Goal: Task Accomplishment & Management: Manage account settings

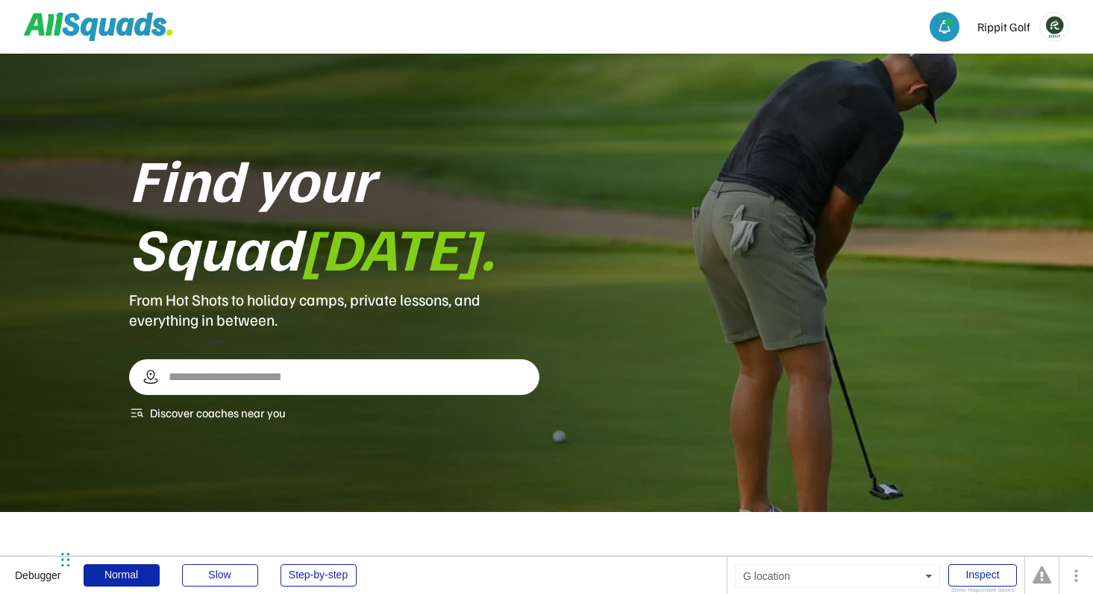
click at [380, 373] on input "input" at bounding box center [340, 377] width 349 height 27
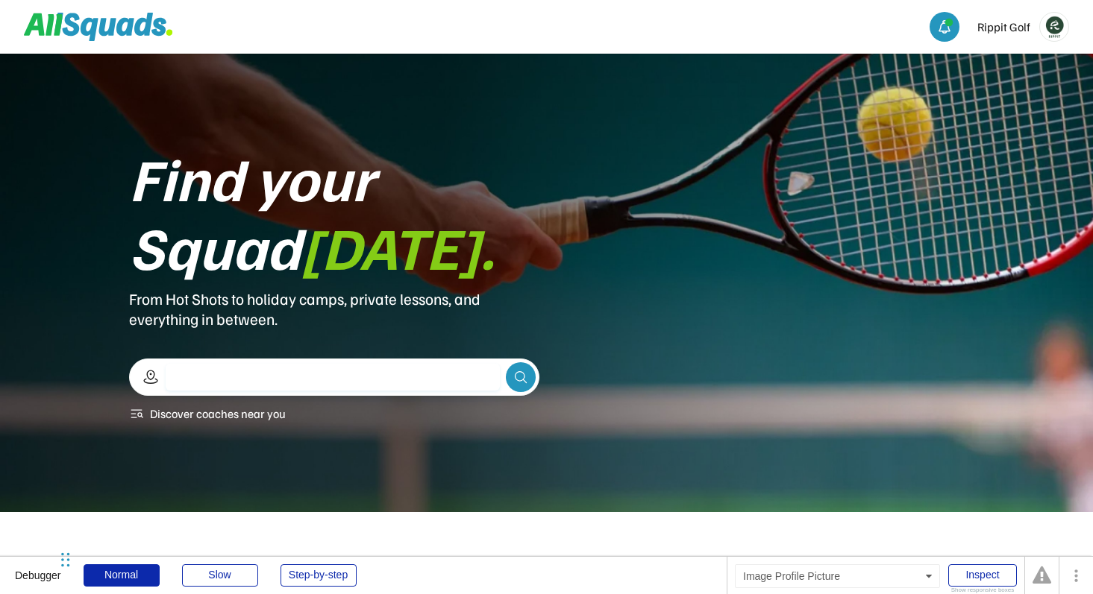
click at [1056, 21] on img at bounding box center [1054, 27] width 28 height 28
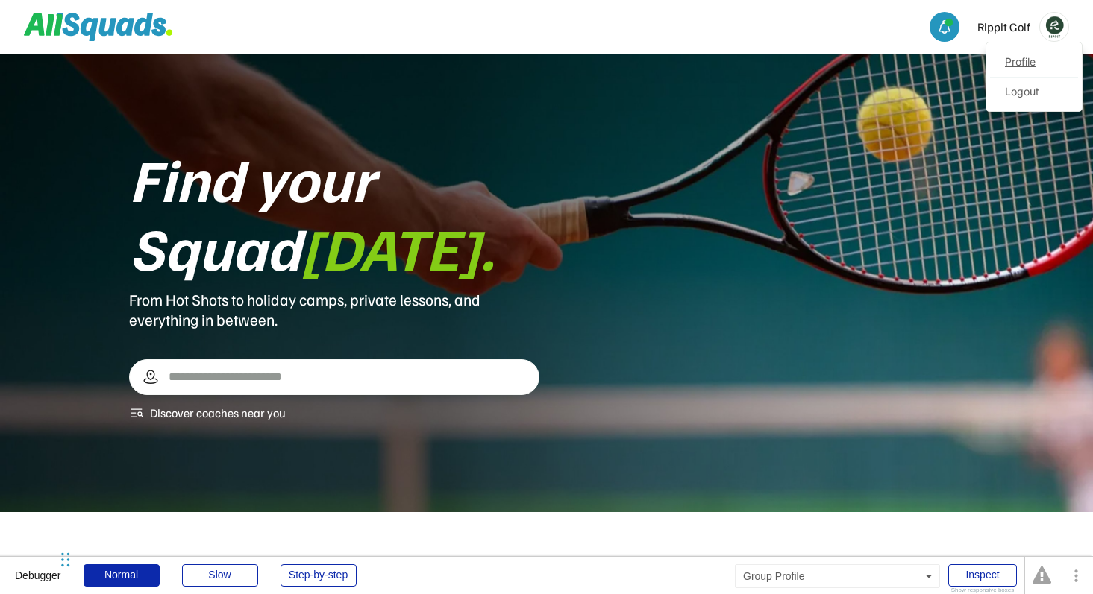
click at [1021, 66] on link "Profile" at bounding box center [1034, 63] width 88 height 30
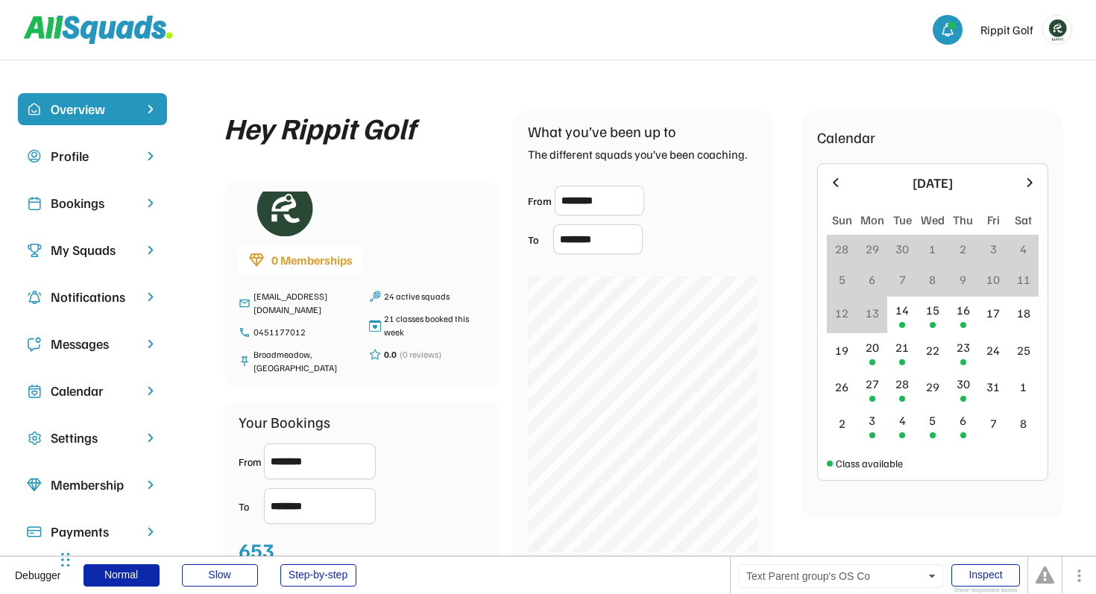
click at [111, 242] on div "My Squads" at bounding box center [93, 250] width 84 height 20
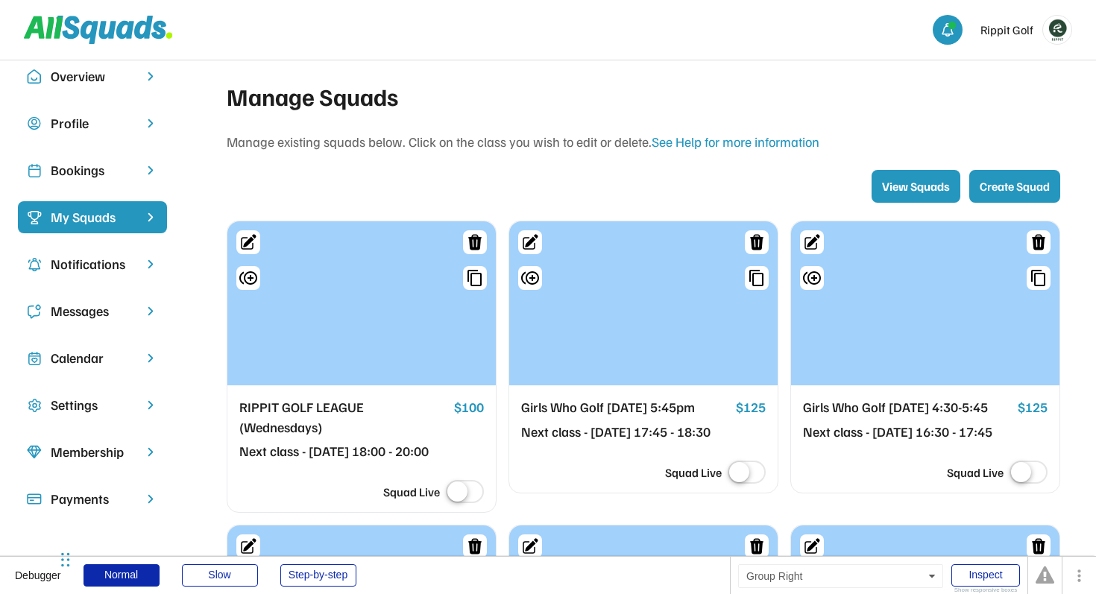
scroll to position [77, 0]
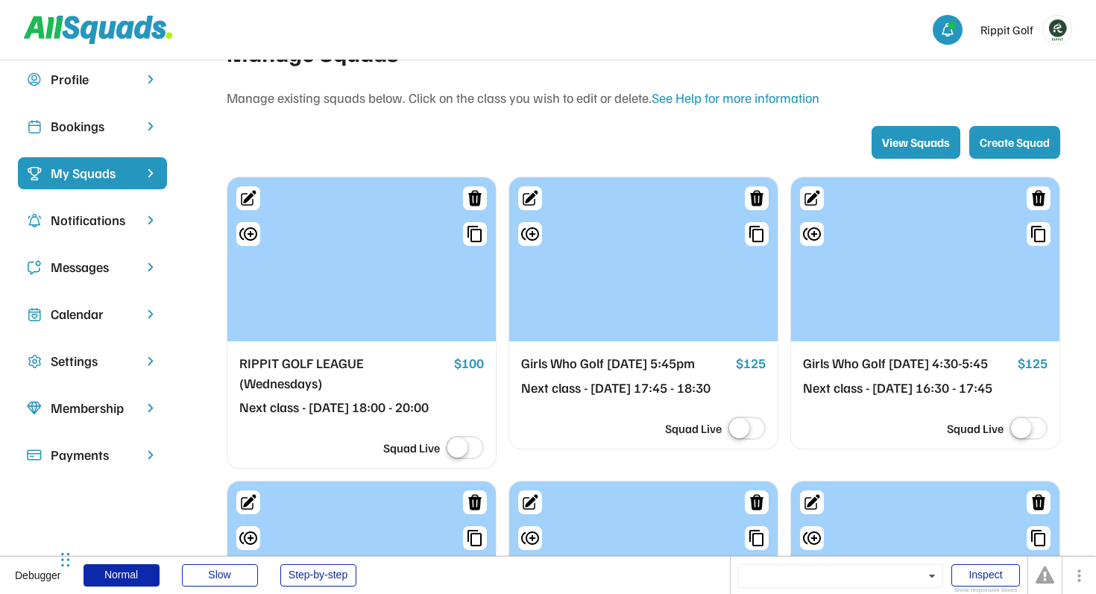
click at [83, 101] on div "Profile" at bounding box center [92, 86] width 149 height 47
click at [83, 128] on div "Bookings" at bounding box center [93, 126] width 84 height 20
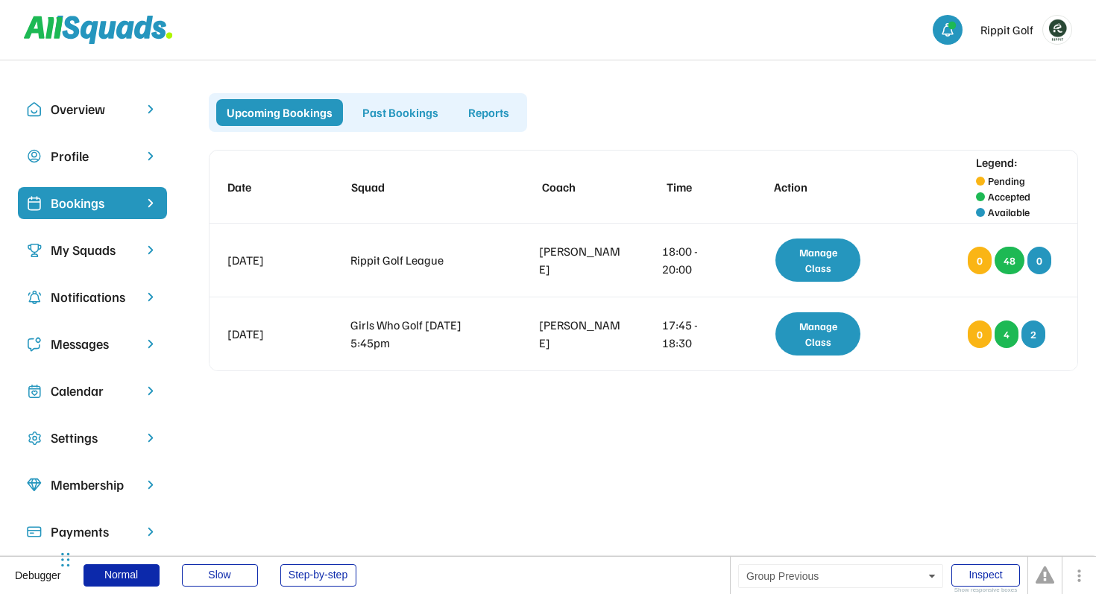
click at [400, 115] on div "Past Bookings" at bounding box center [400, 112] width 97 height 27
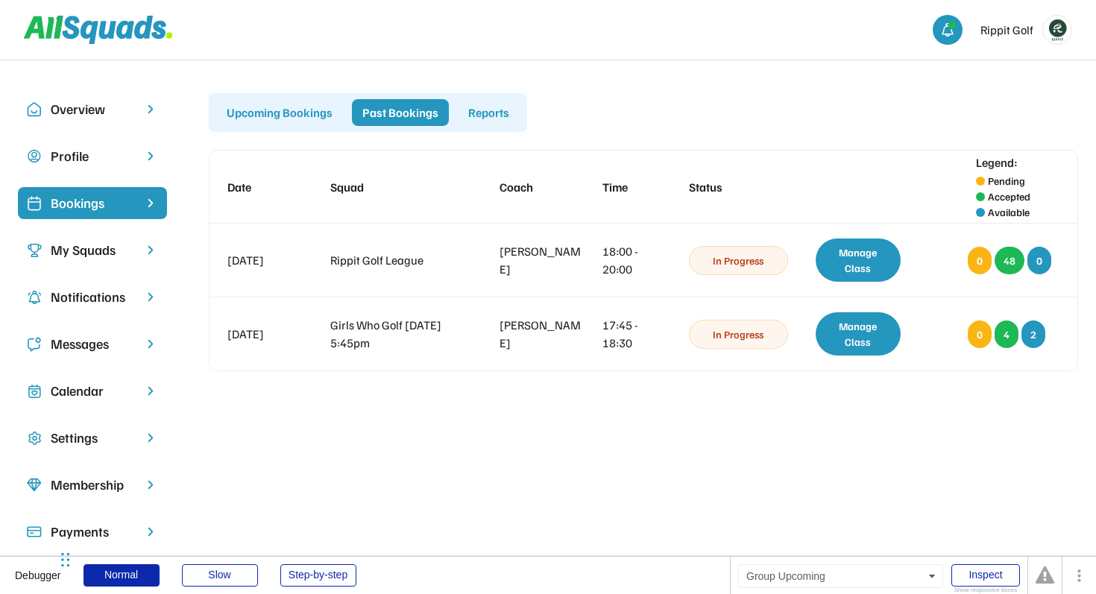
click at [247, 106] on div "Upcoming Bookings" at bounding box center [279, 112] width 127 height 27
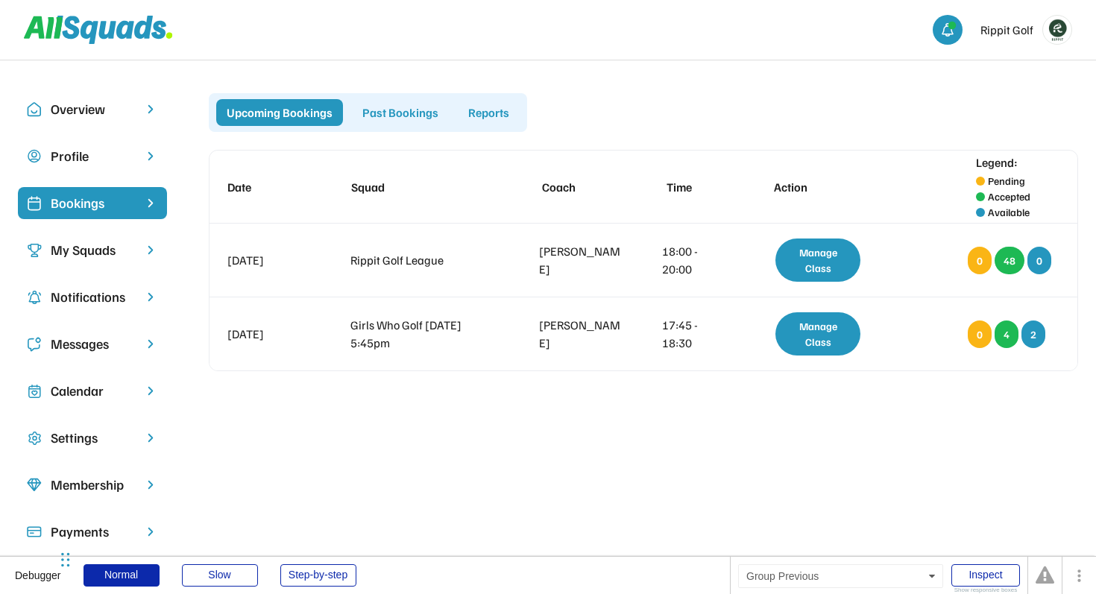
click at [383, 114] on div "Past Bookings" at bounding box center [400, 112] width 97 height 27
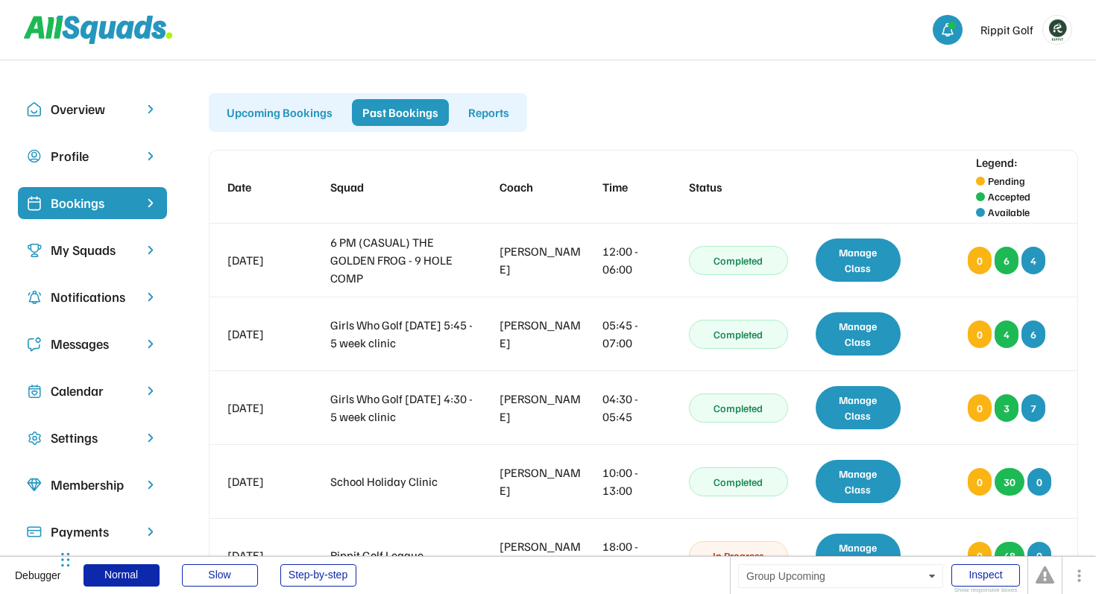
click at [279, 122] on div "Upcoming Bookings" at bounding box center [279, 112] width 127 height 27
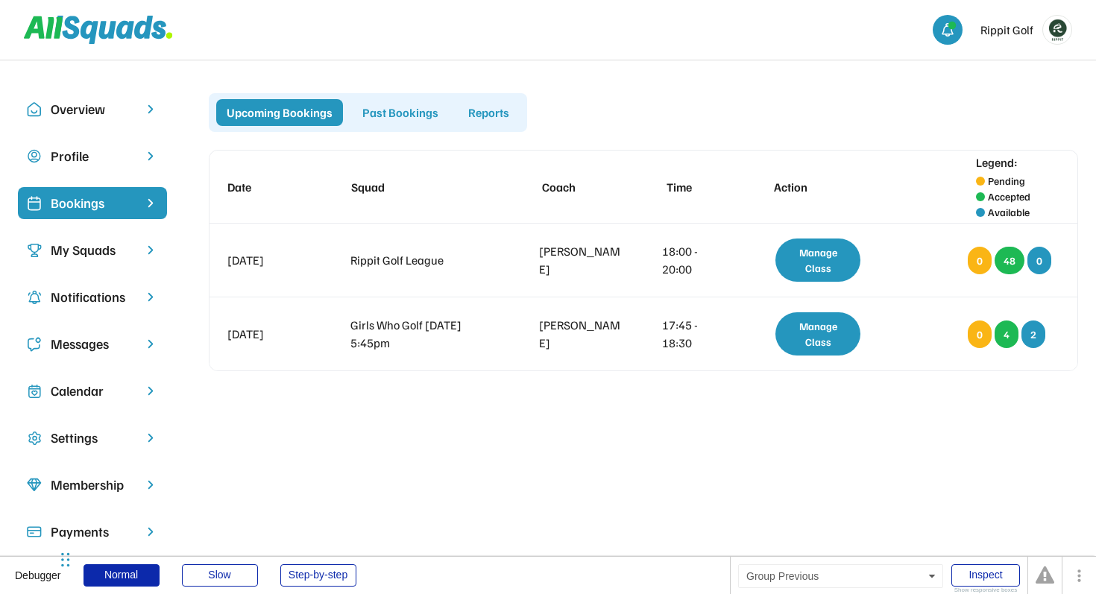
click at [388, 113] on div "Past Bookings" at bounding box center [400, 112] width 97 height 27
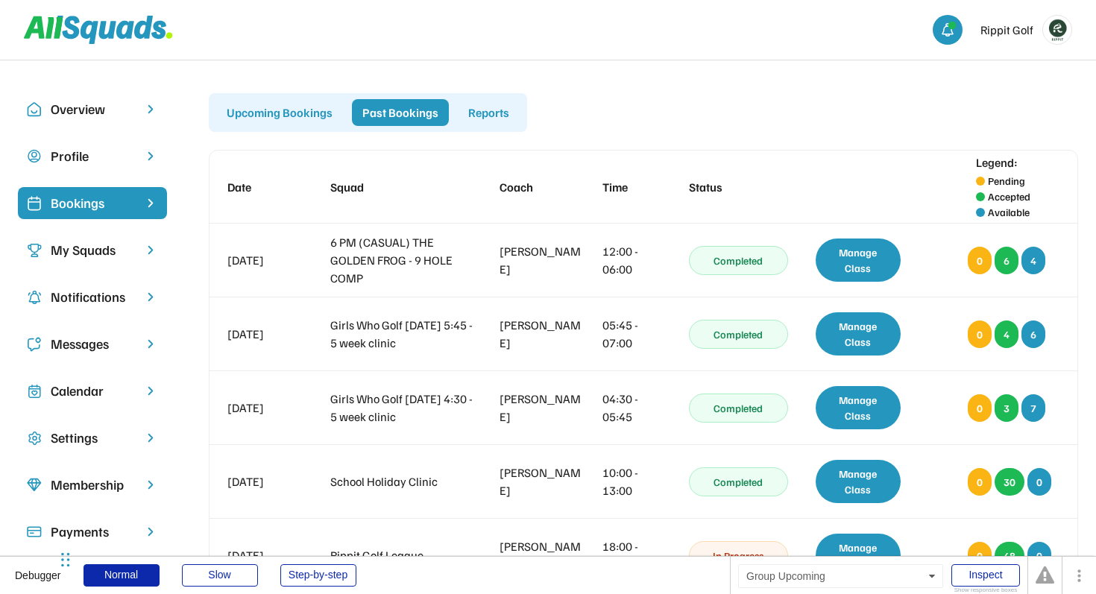
click at [272, 113] on div "Upcoming Bookings" at bounding box center [279, 112] width 127 height 27
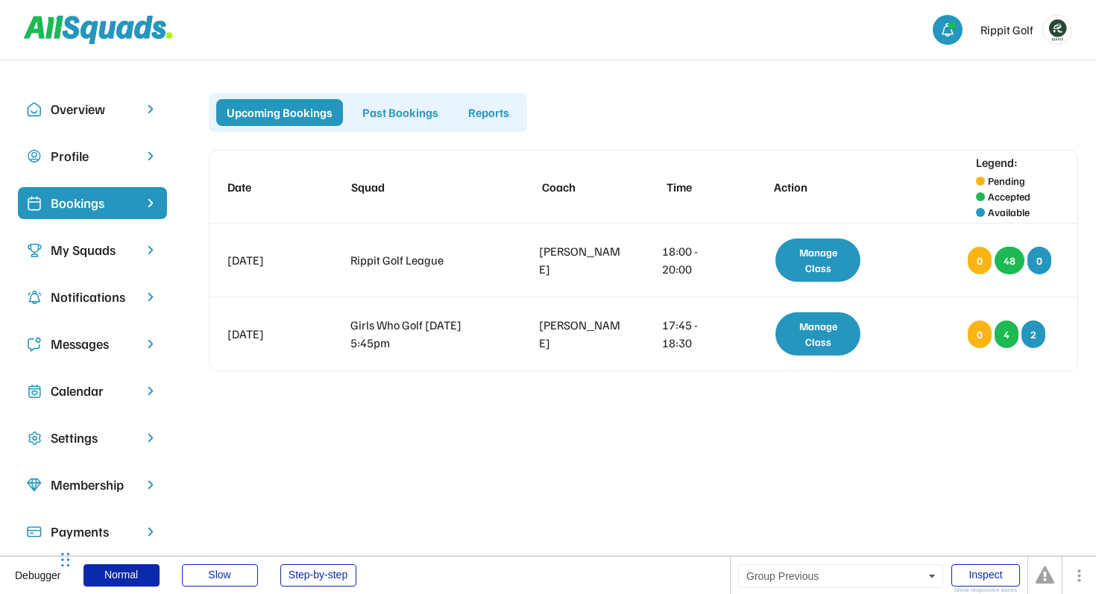
click at [420, 113] on div "Past Bookings" at bounding box center [400, 112] width 97 height 27
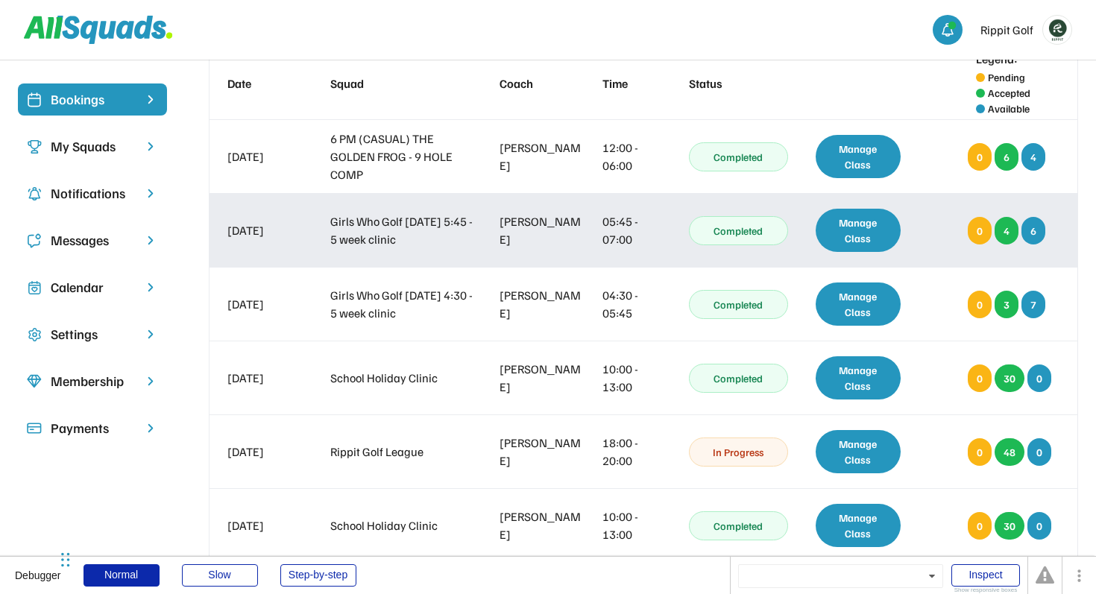
scroll to position [101, 0]
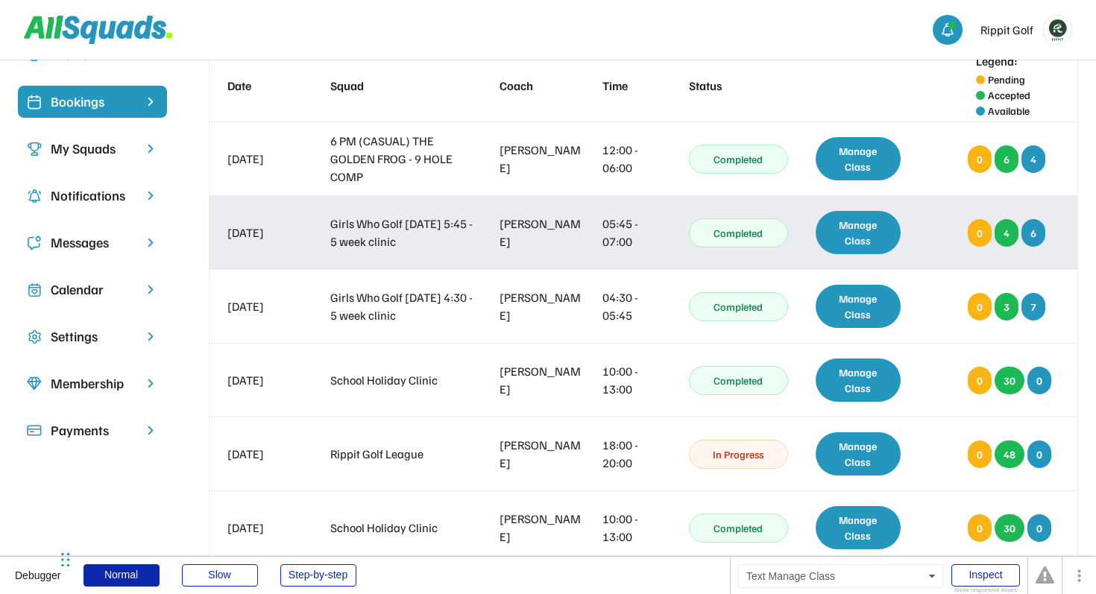
click at [861, 228] on div "Manage Class" at bounding box center [858, 232] width 85 height 43
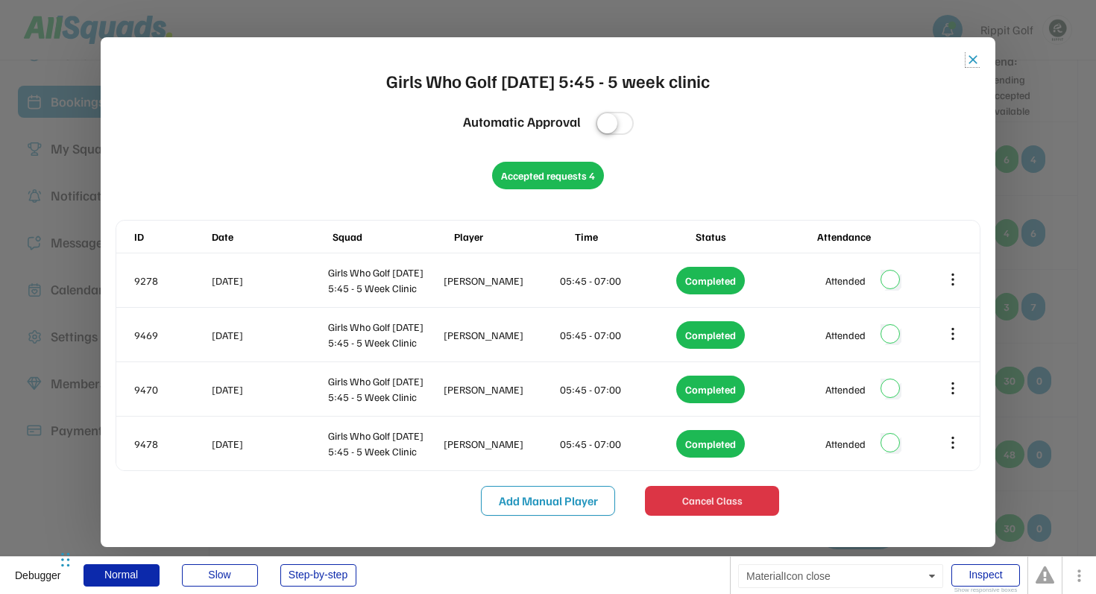
click at [973, 59] on button "close" at bounding box center [973, 59] width 15 height 15
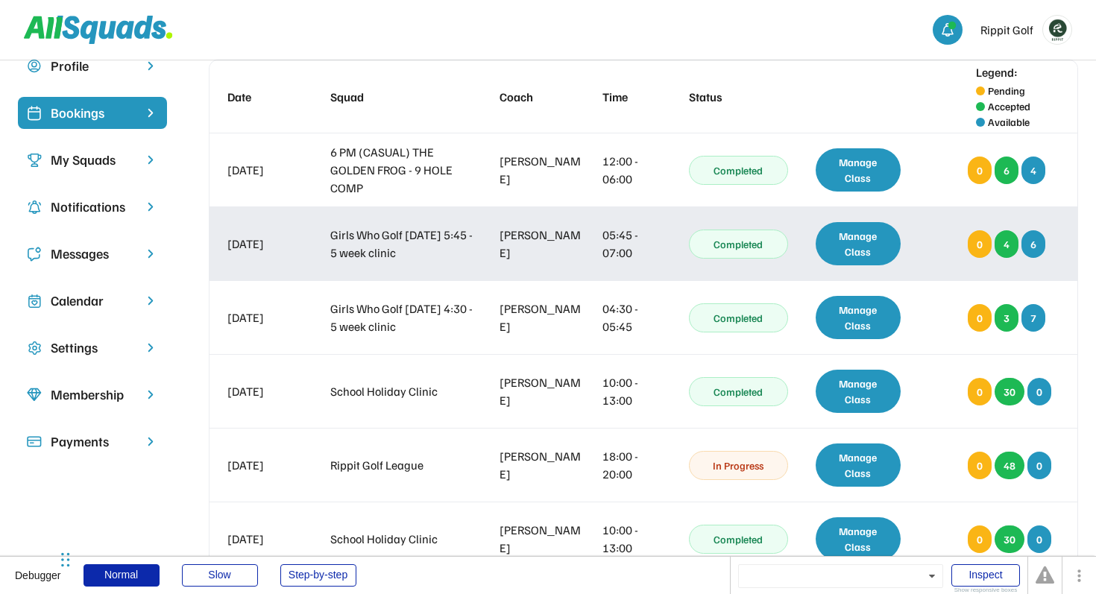
scroll to position [92, 0]
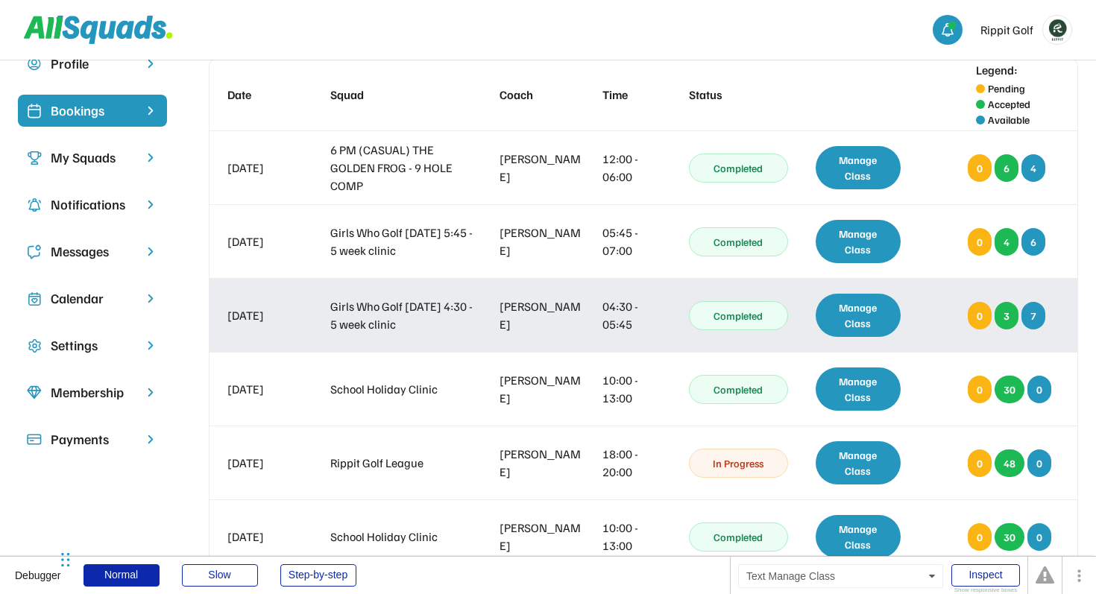
click at [868, 322] on div "Manage Class" at bounding box center [858, 315] width 85 height 43
